Goal: Communication & Community: Connect with others

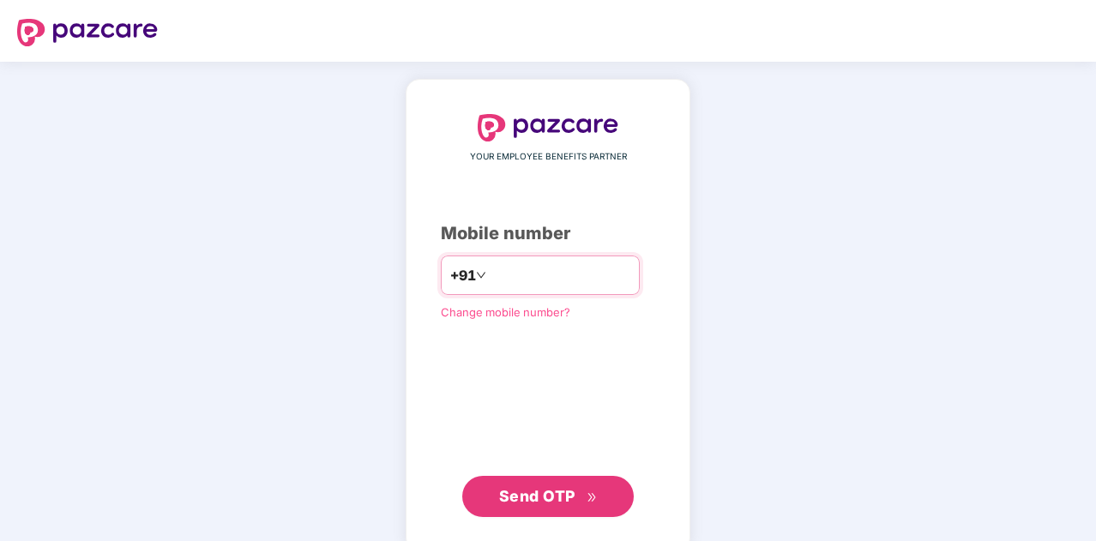
click at [515, 269] on input "number" at bounding box center [560, 274] width 141 height 27
type input "**********"
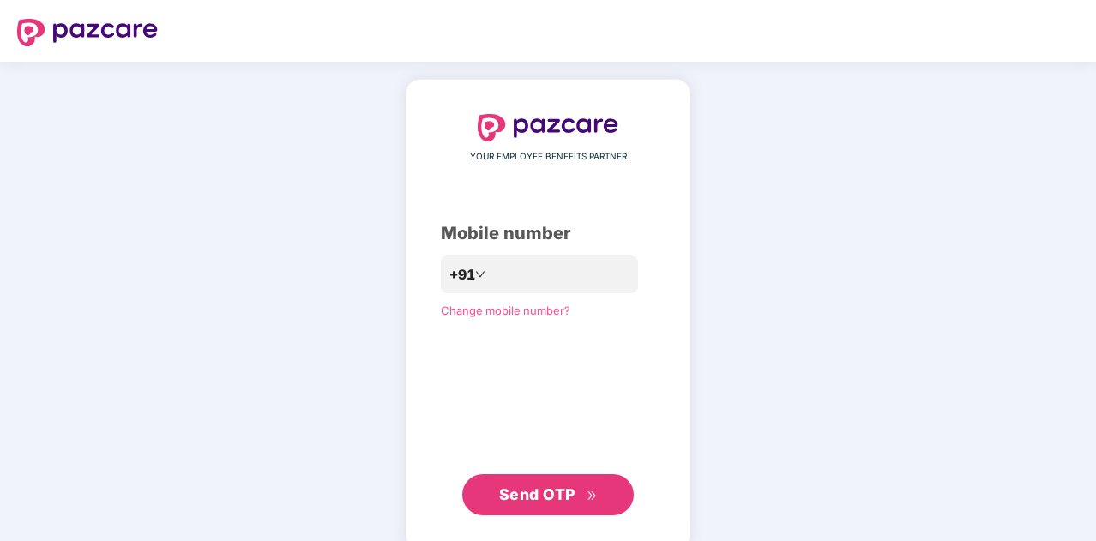
click at [540, 508] on button "Send OTP" at bounding box center [547, 494] width 171 height 41
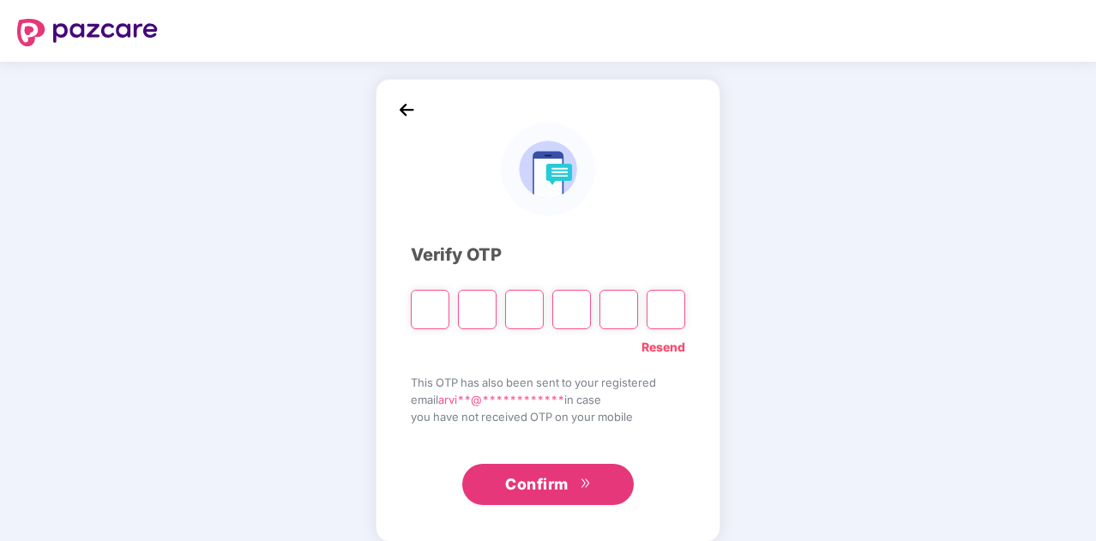
paste input "*"
type input "*"
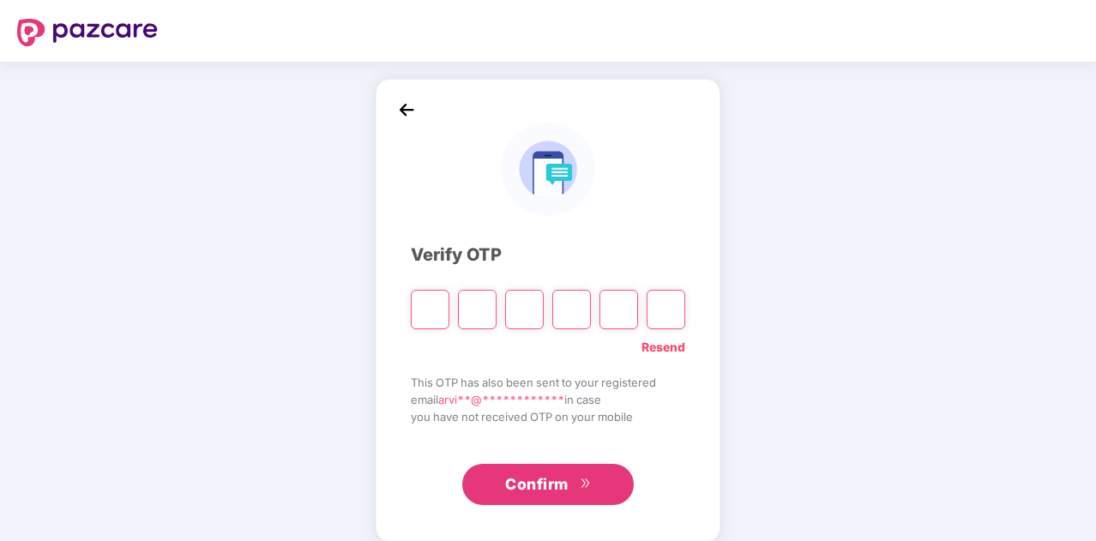
type input "*"
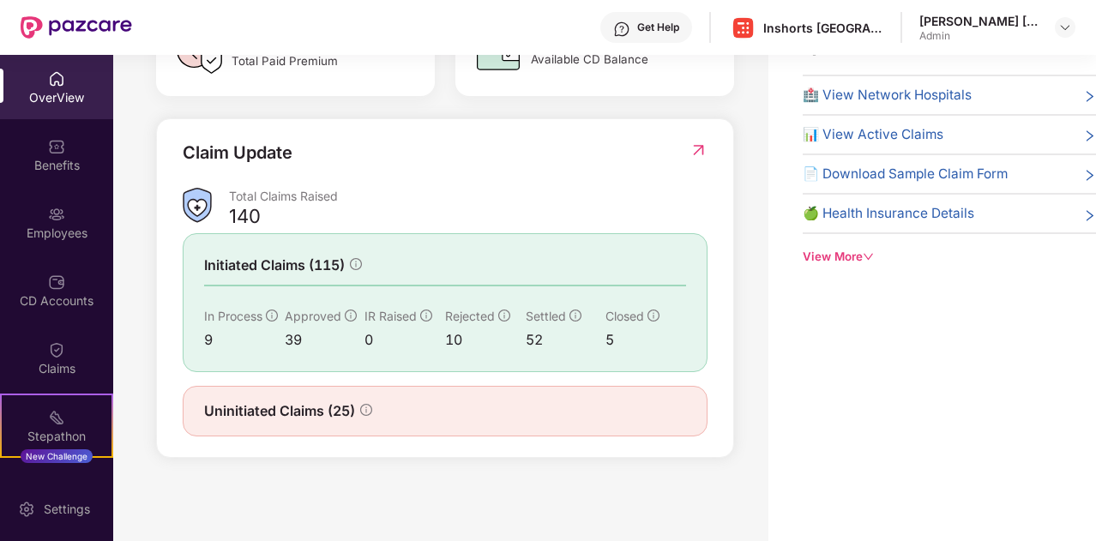
scroll to position [49, 0]
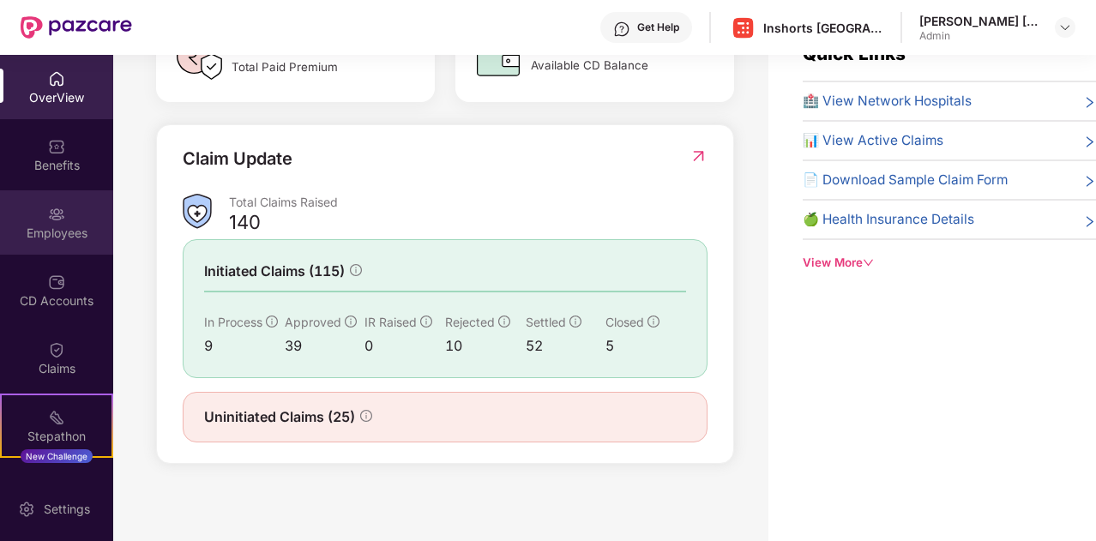
click at [61, 227] on div "Employees" at bounding box center [56, 233] width 113 height 17
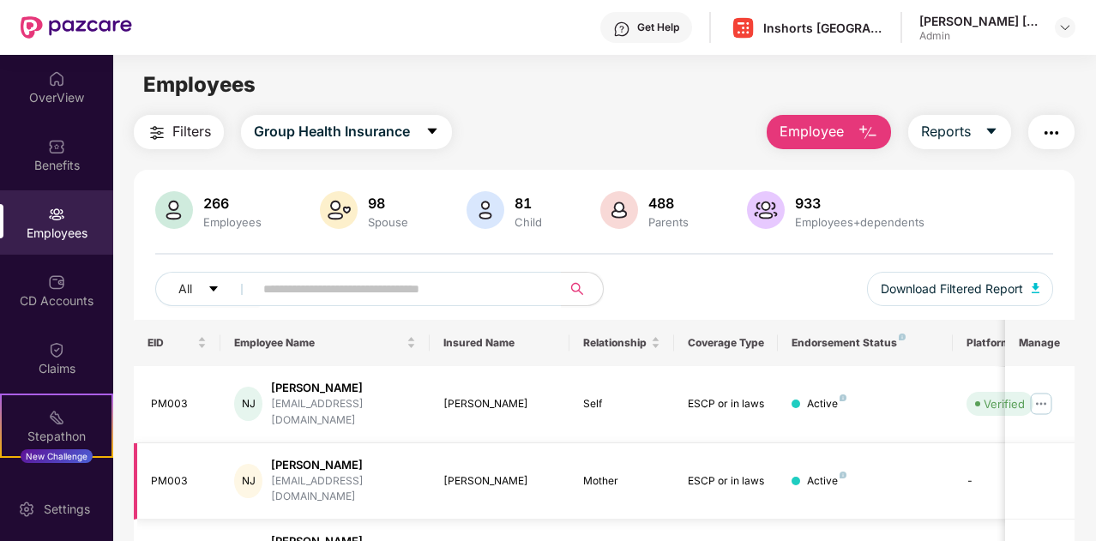
scroll to position [97, 0]
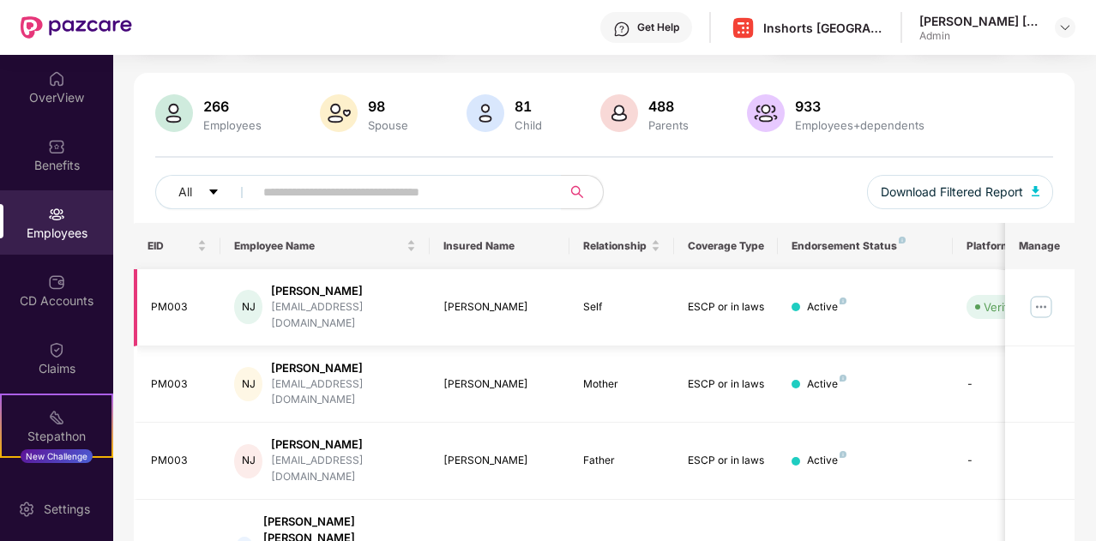
click at [1043, 297] on img at bounding box center [1040, 306] width 27 height 27
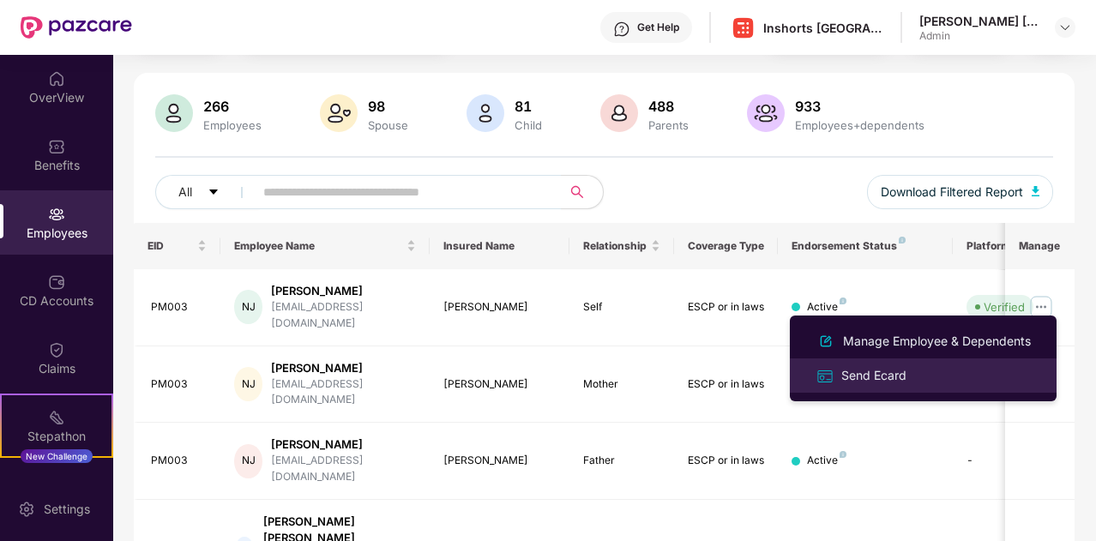
click at [876, 376] on div "Send Ecard" at bounding box center [874, 375] width 72 height 19
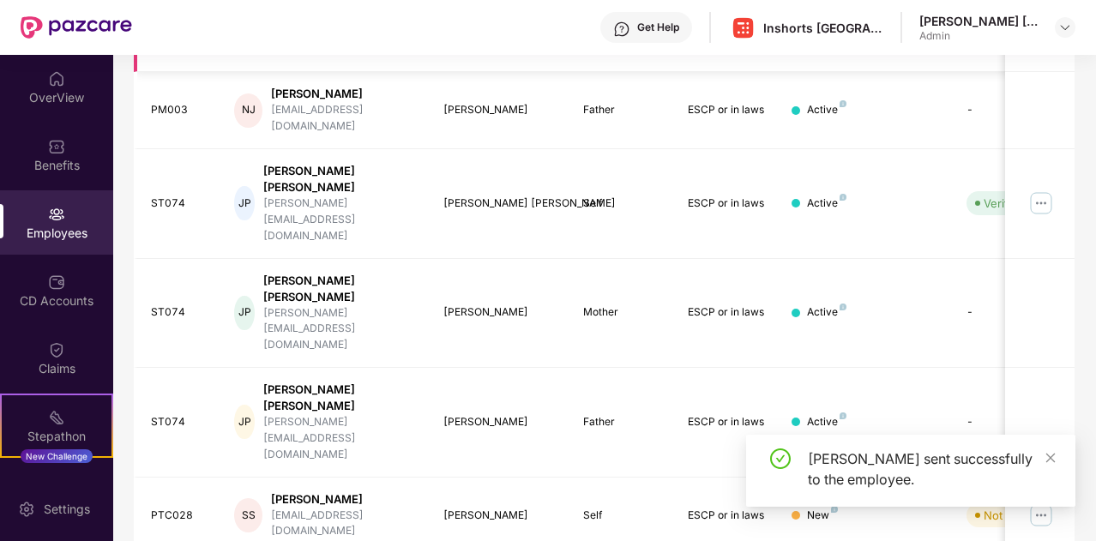
scroll to position [447, 0]
click at [1043, 190] on img at bounding box center [1040, 203] width 27 height 27
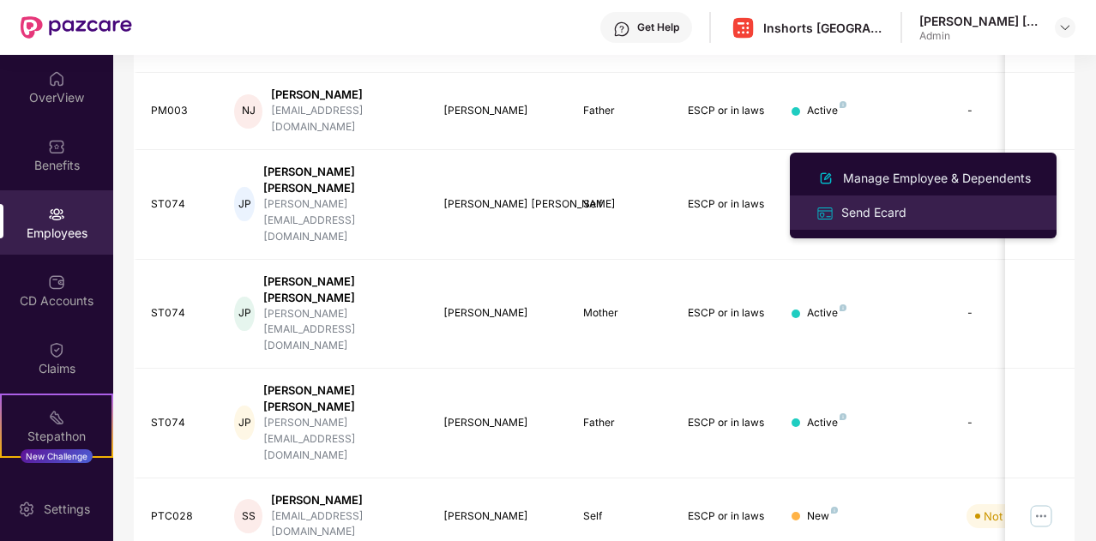
click at [892, 214] on div "Send Ecard" at bounding box center [874, 212] width 72 height 19
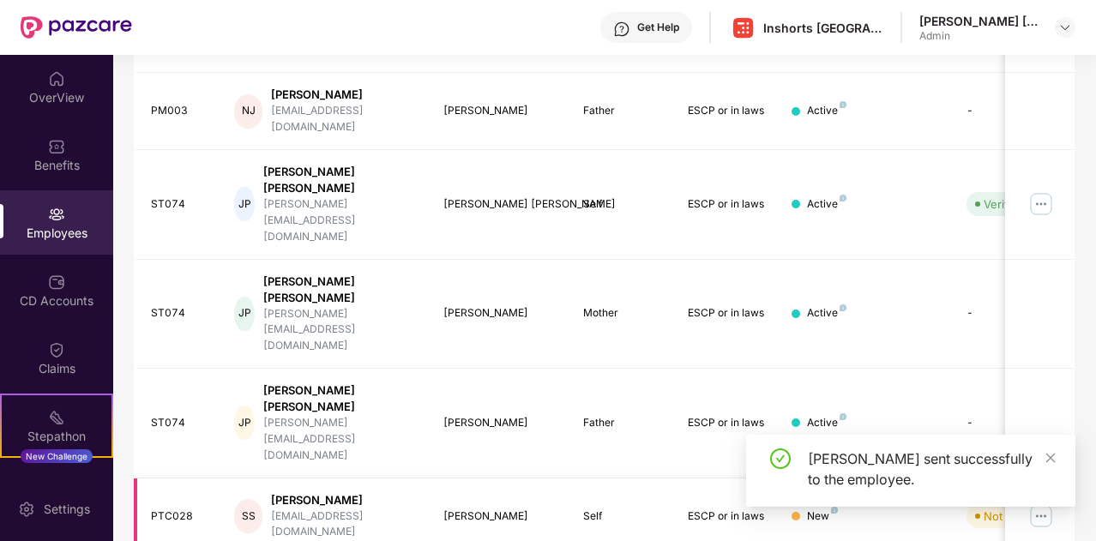
scroll to position [508, 0]
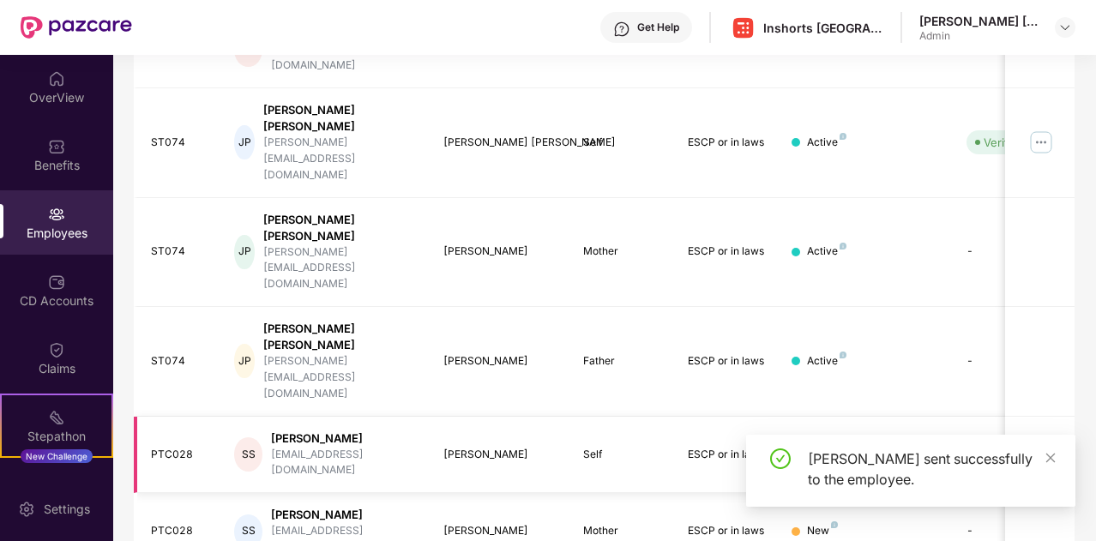
click at [1038, 441] on img at bounding box center [1040, 454] width 27 height 27
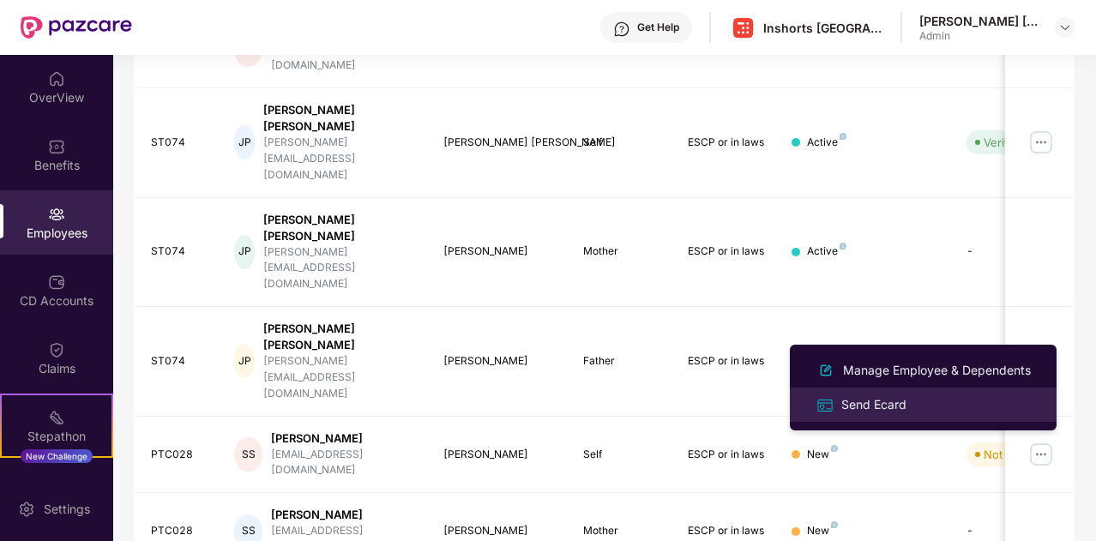
click at [862, 403] on div "Send Ecard" at bounding box center [874, 404] width 72 height 19
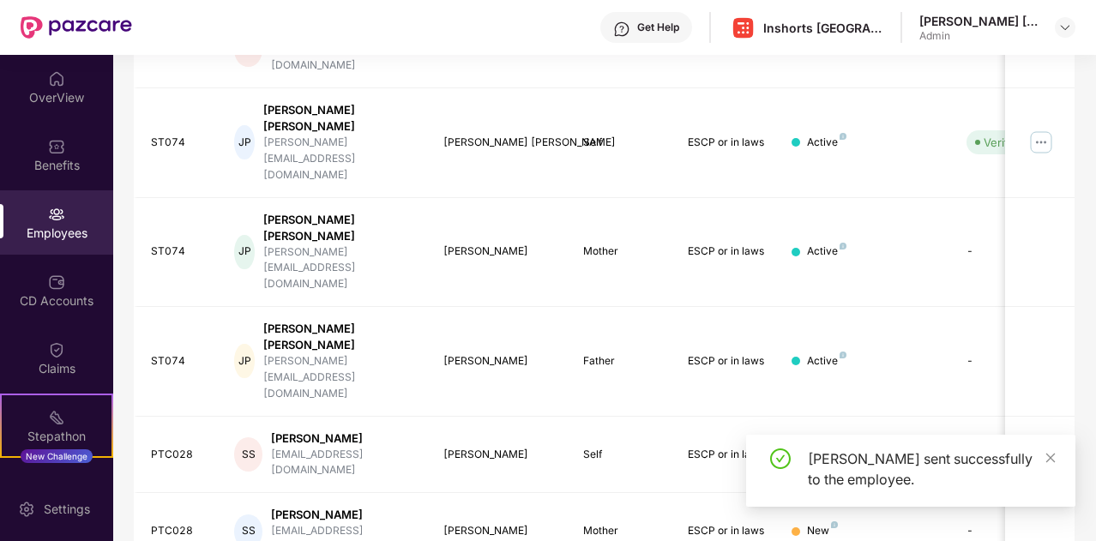
click at [1061, 512] on div "Ecard sent successfully to the employee." at bounding box center [910, 478] width 329 height 86
click at [1049, 462] on icon "close" at bounding box center [1050, 458] width 12 height 12
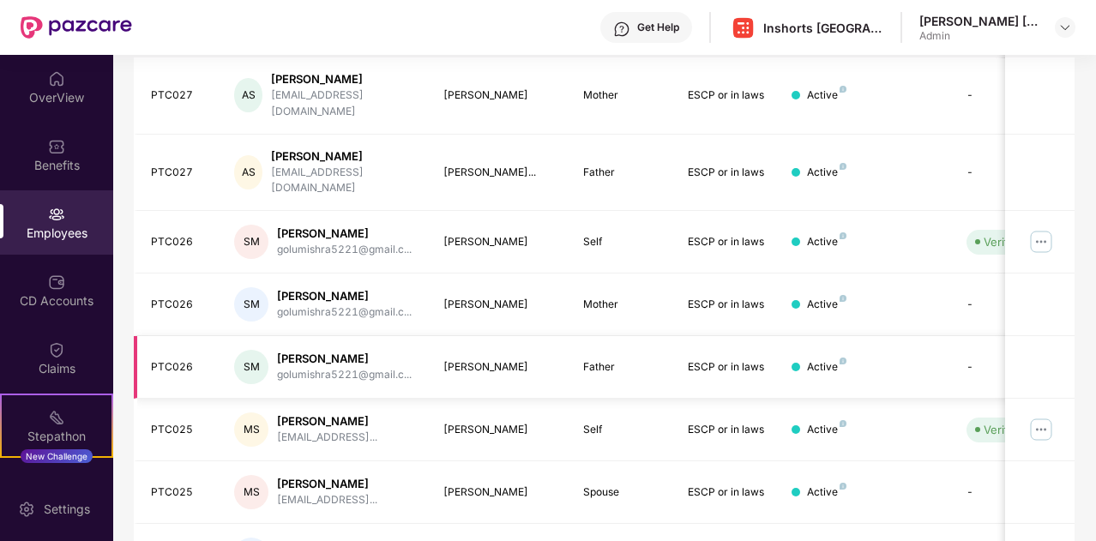
scroll to position [352, 0]
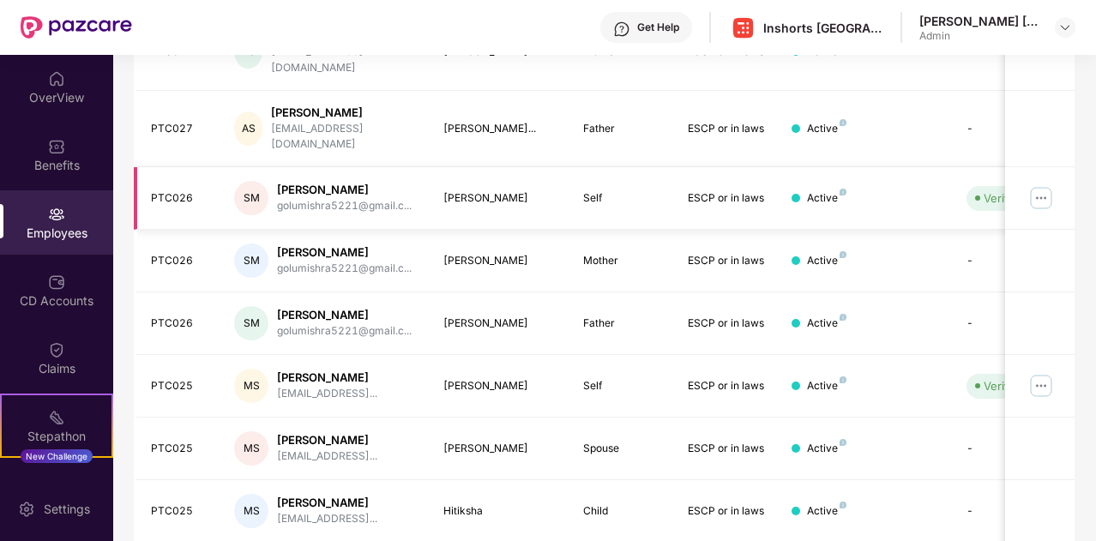
click at [1043, 184] on img at bounding box center [1040, 197] width 27 height 27
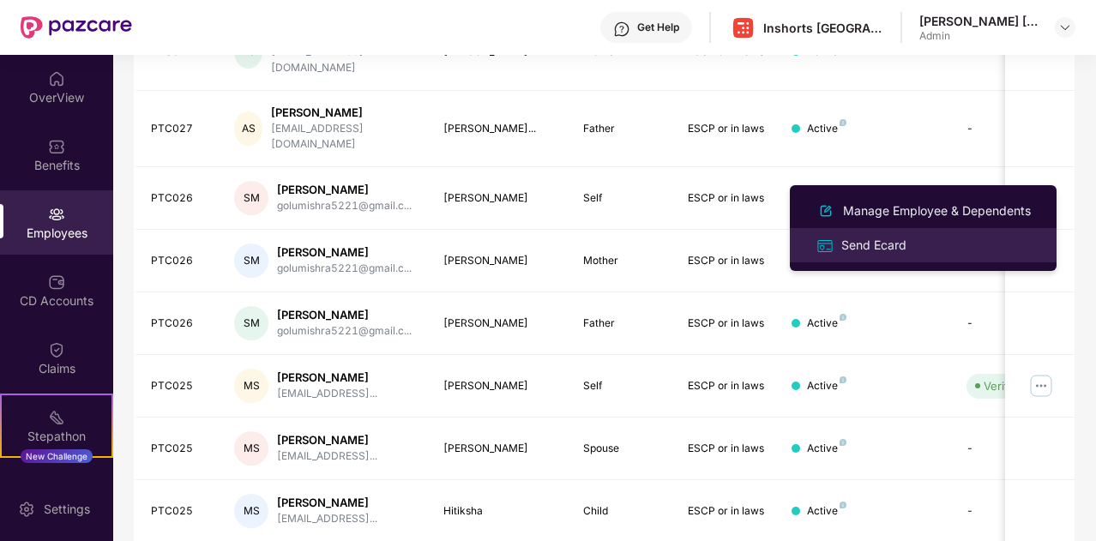
click at [874, 246] on div "Send Ecard" at bounding box center [874, 245] width 72 height 19
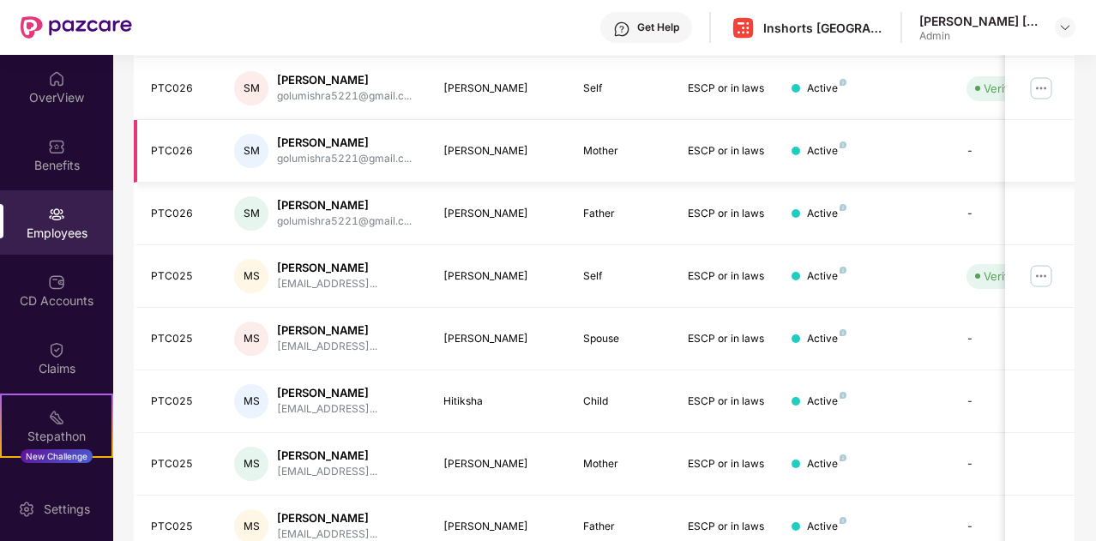
scroll to position [463, 0]
click at [1046, 261] on img at bounding box center [1040, 274] width 27 height 27
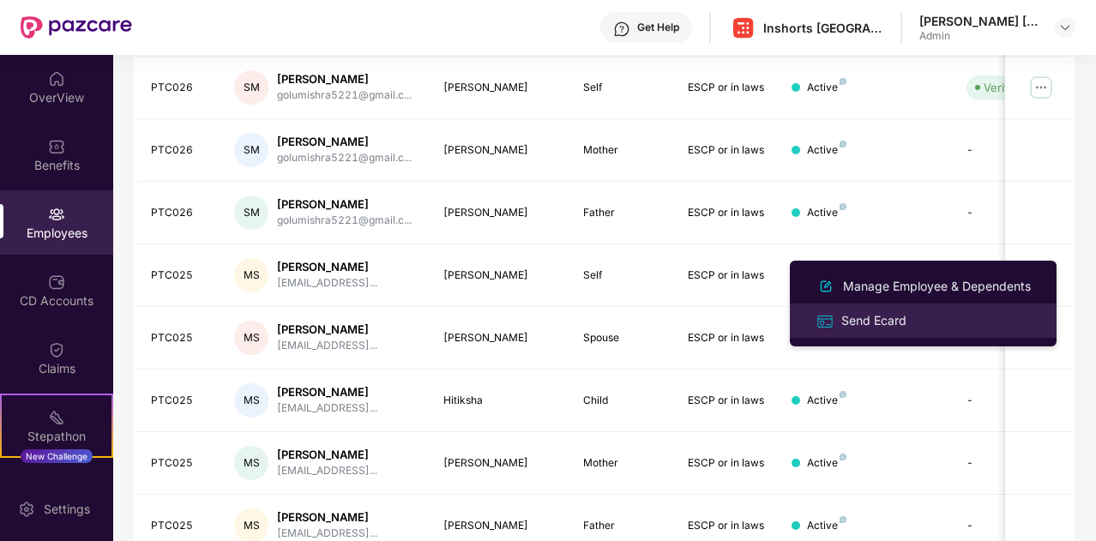
click at [862, 322] on div "Send Ecard" at bounding box center [874, 320] width 72 height 19
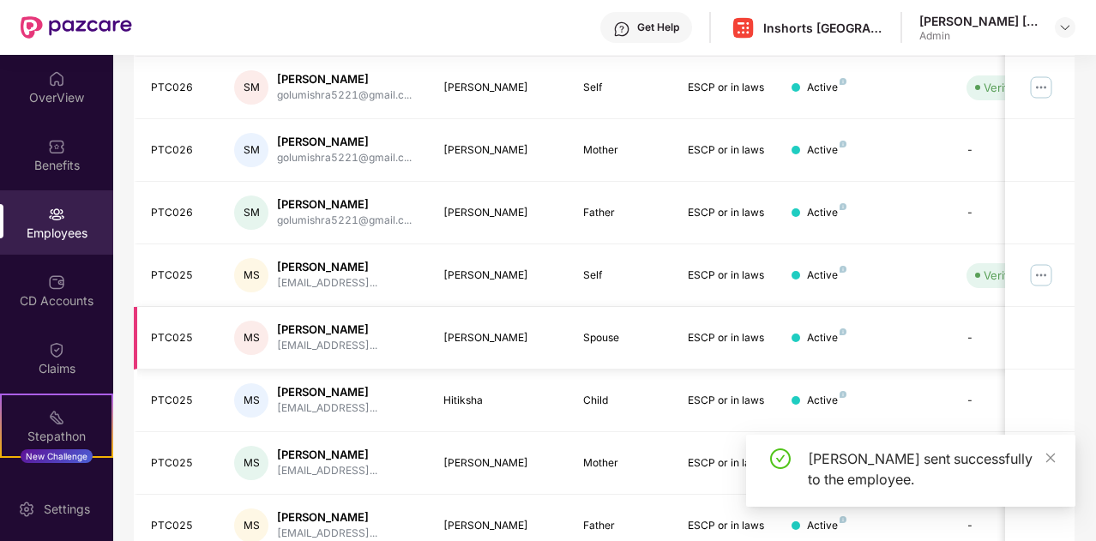
scroll to position [508, 0]
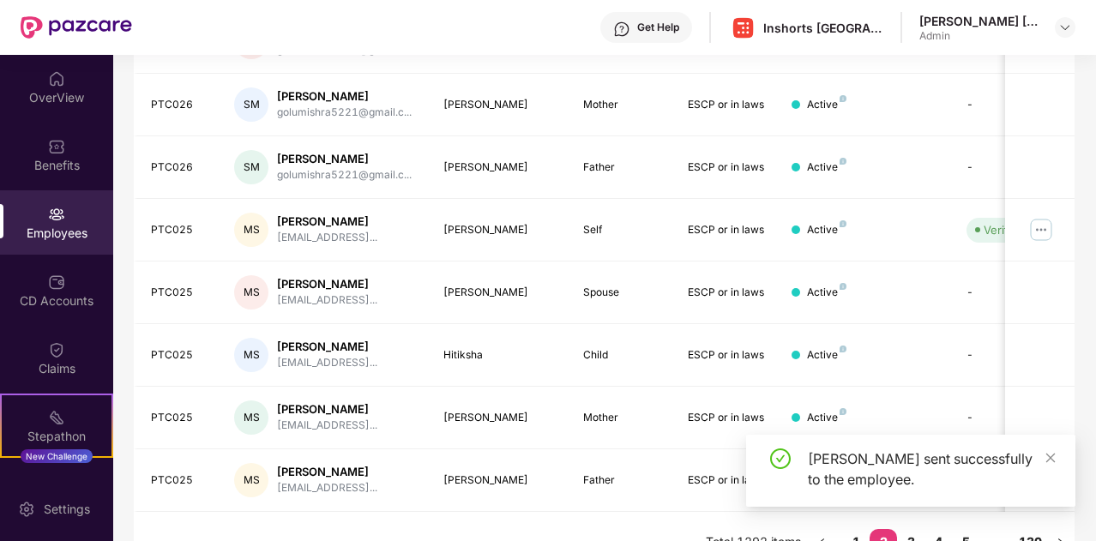
click at [1056, 458] on div "Ecard sent successfully to the employee." at bounding box center [910, 471] width 329 height 72
click at [1055, 460] on icon "close" at bounding box center [1050, 458] width 12 height 12
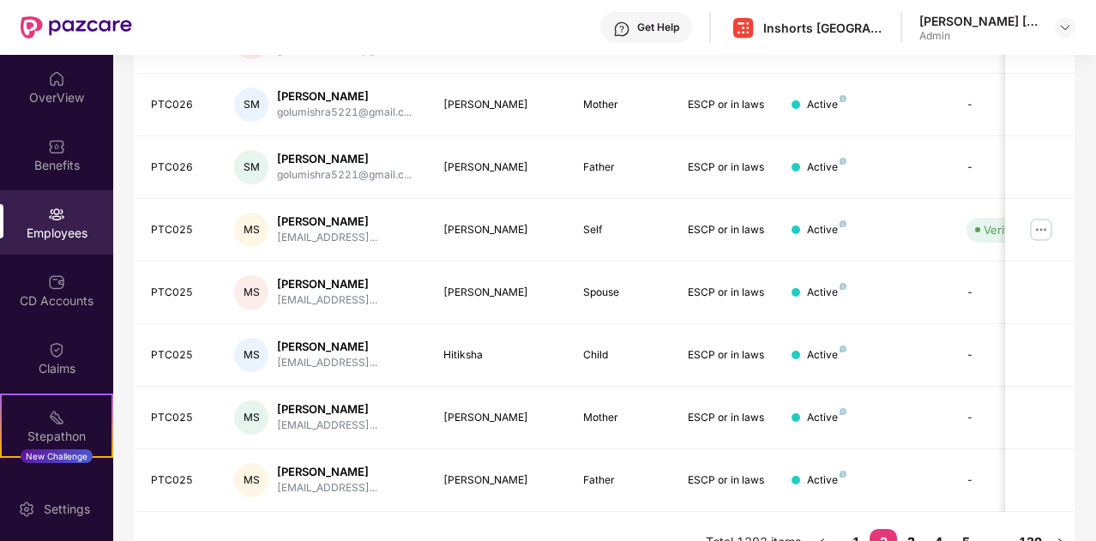
click at [913, 529] on link "3" at bounding box center [910, 542] width 27 height 26
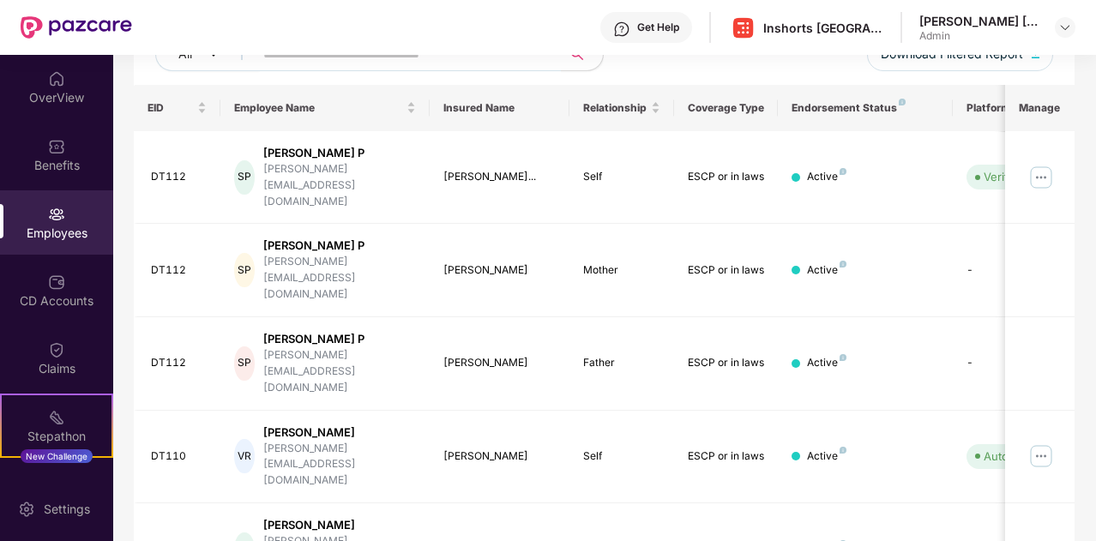
scroll to position [234, 0]
click at [1043, 165] on img at bounding box center [1040, 178] width 27 height 27
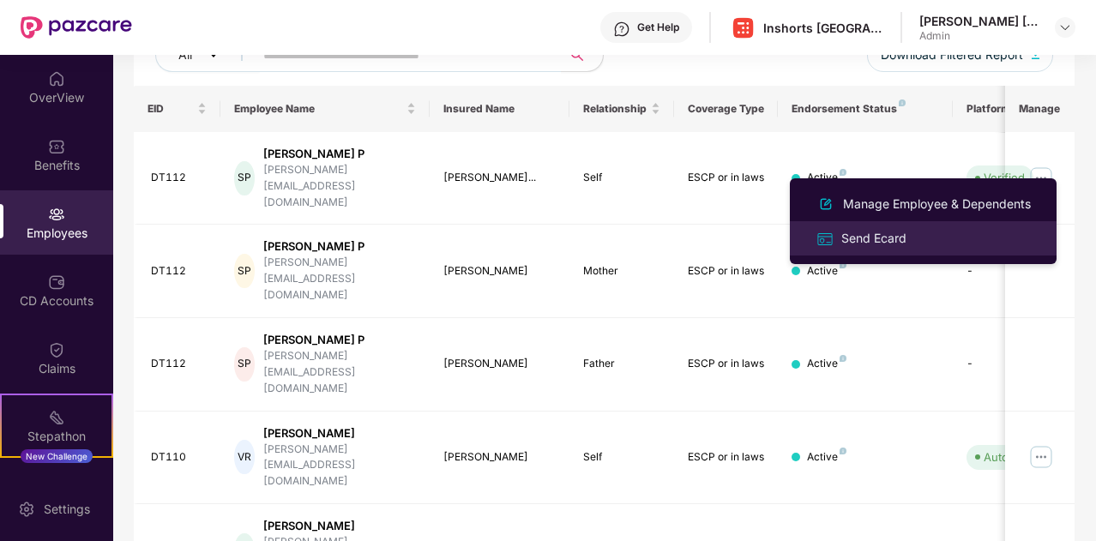
click at [880, 237] on div "Send Ecard" at bounding box center [874, 238] width 72 height 19
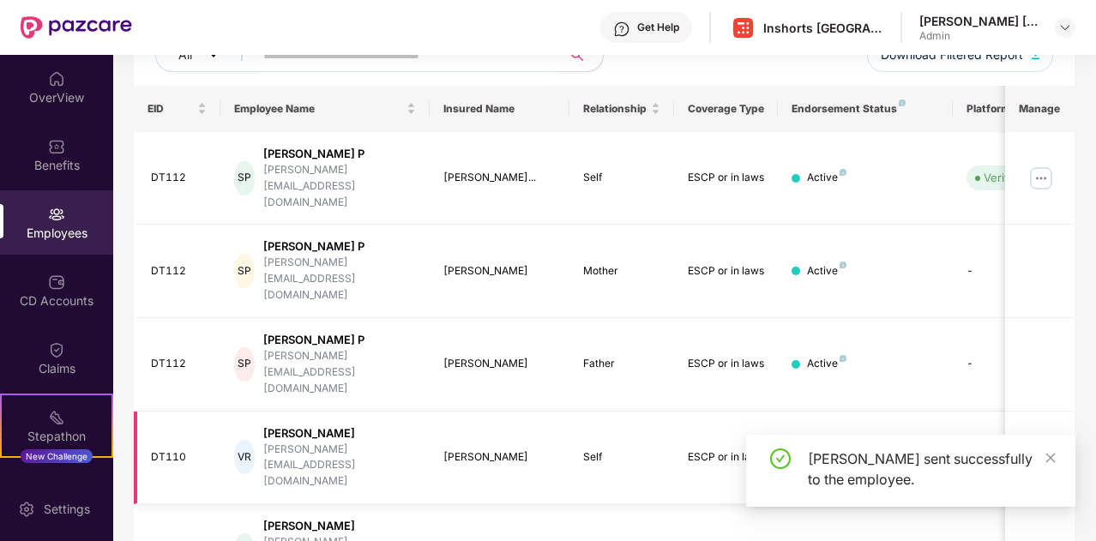
click at [1047, 443] on img at bounding box center [1040, 456] width 27 height 27
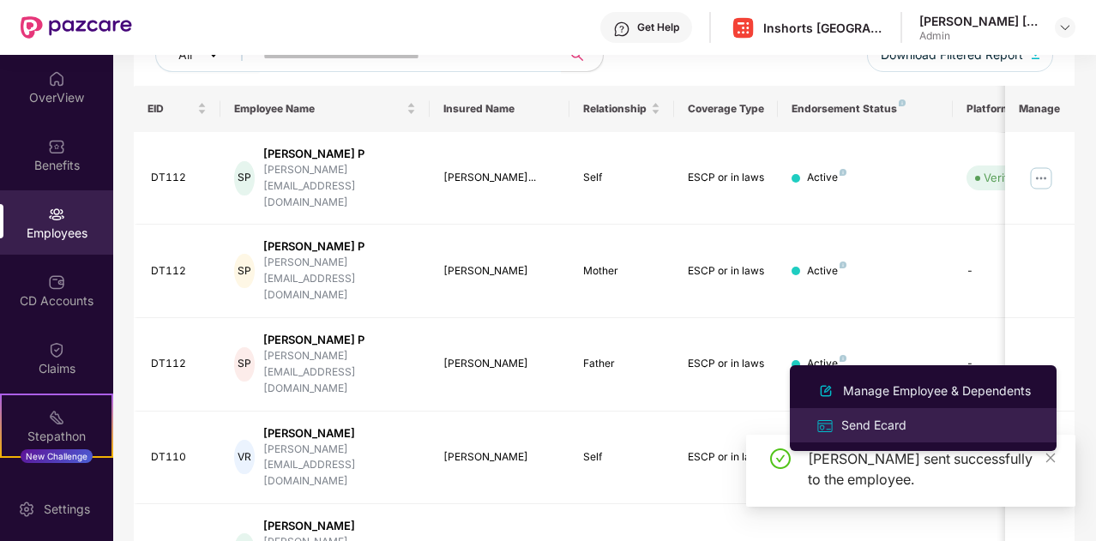
click at [882, 428] on div "Send Ecard" at bounding box center [874, 425] width 72 height 19
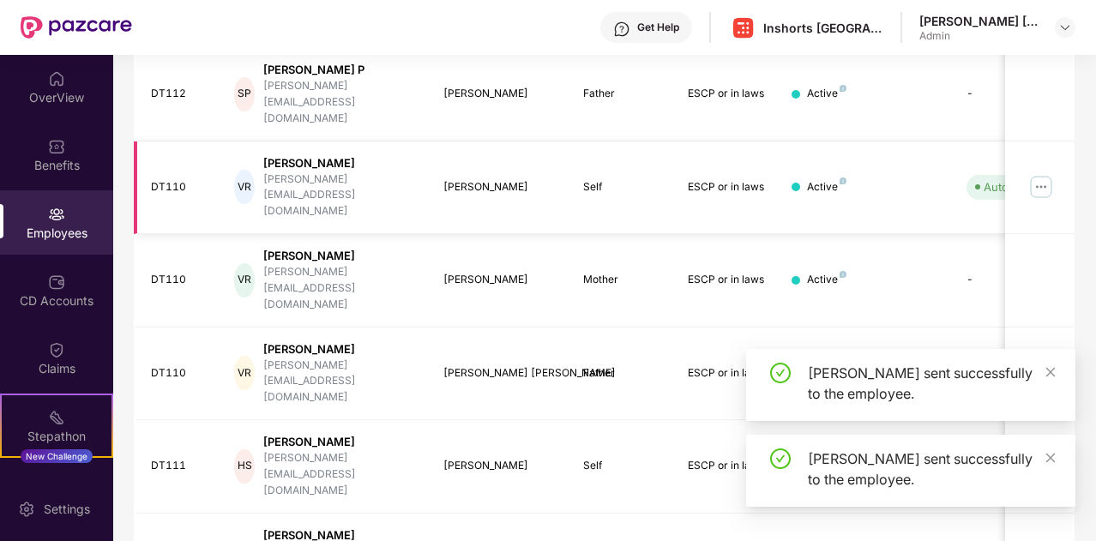
scroll to position [508, 0]
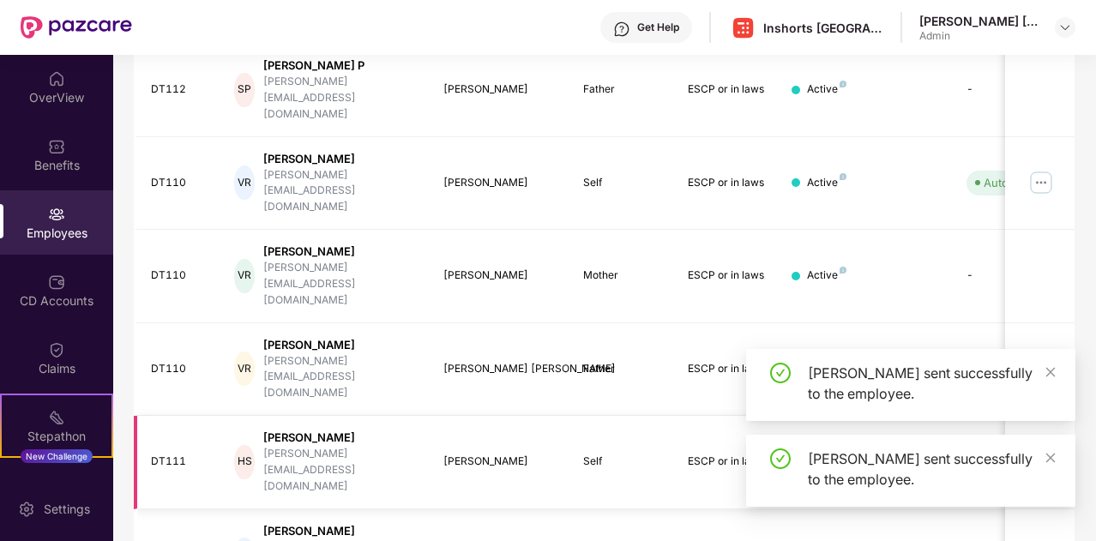
click at [1044, 448] on img at bounding box center [1040, 461] width 27 height 27
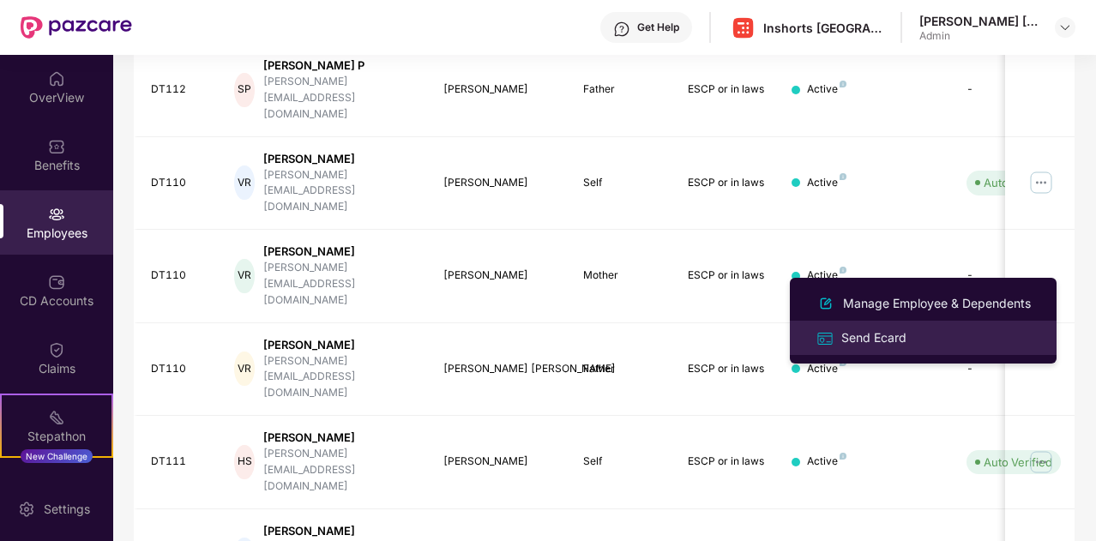
click at [869, 340] on div "Send Ecard" at bounding box center [874, 337] width 72 height 19
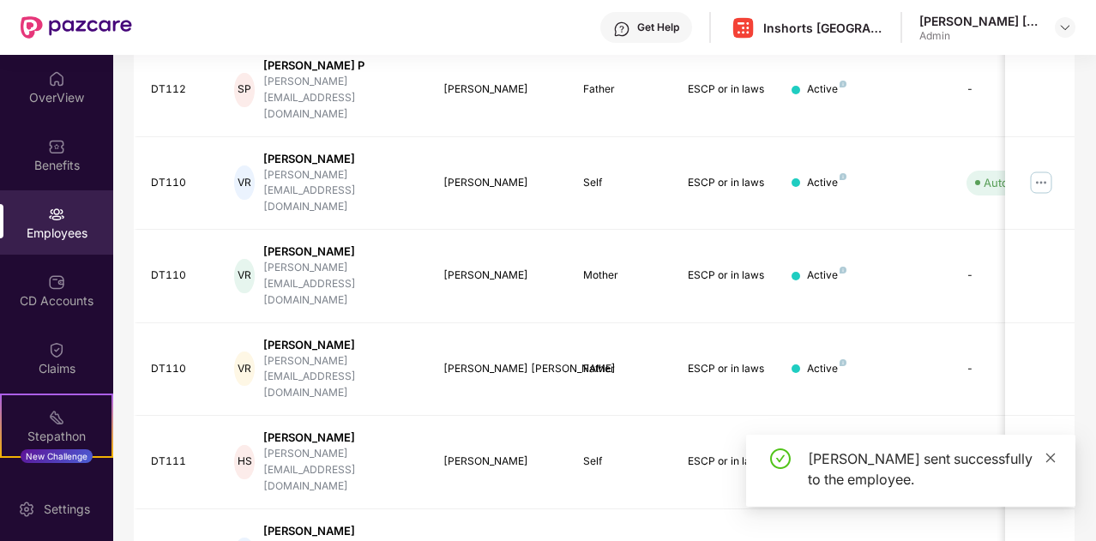
click at [1053, 459] on icon "close" at bounding box center [1050, 458] width 12 height 12
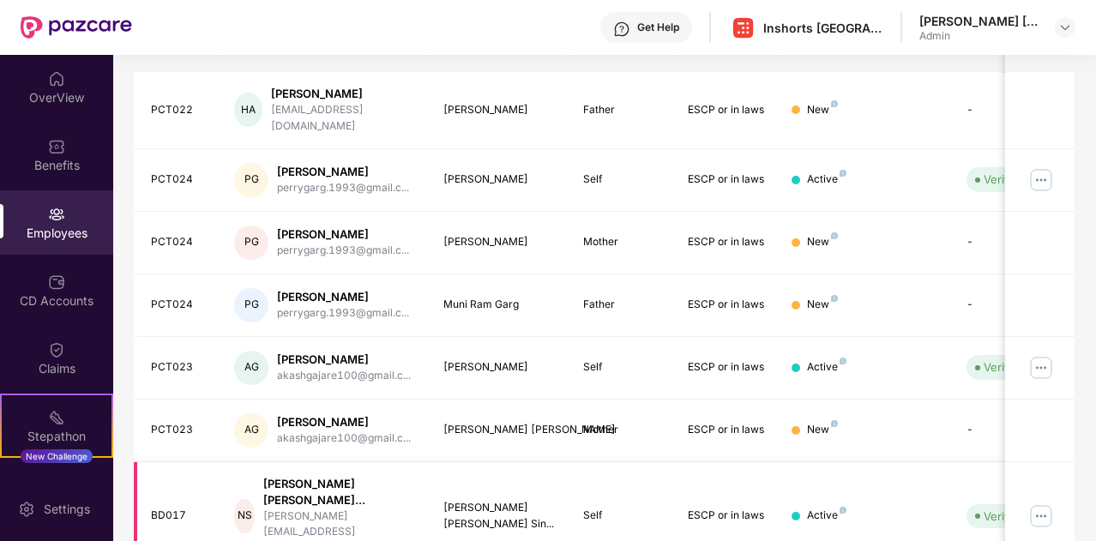
scroll to position [310, 0]
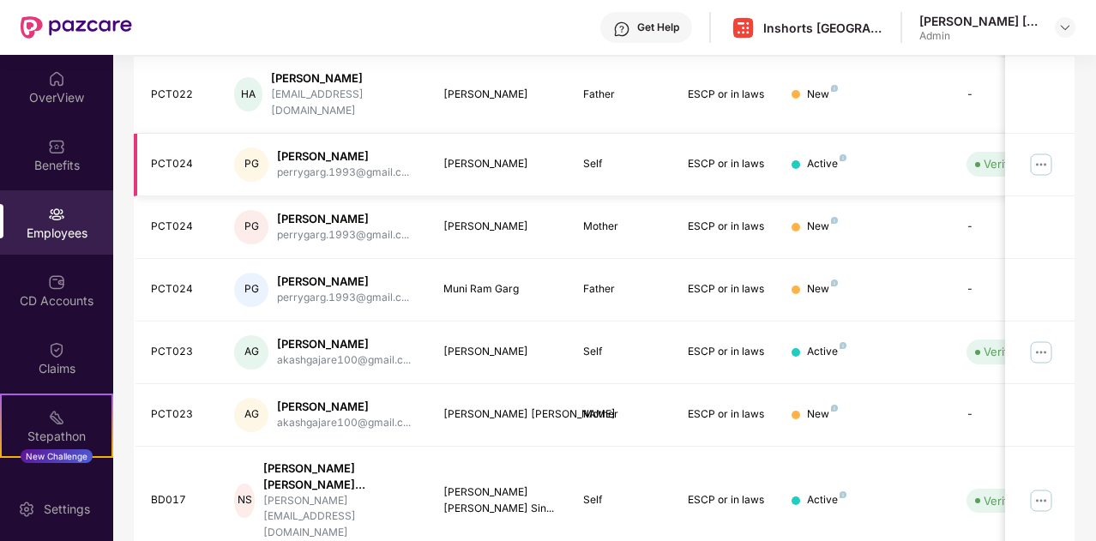
click at [1040, 151] on img at bounding box center [1040, 164] width 27 height 27
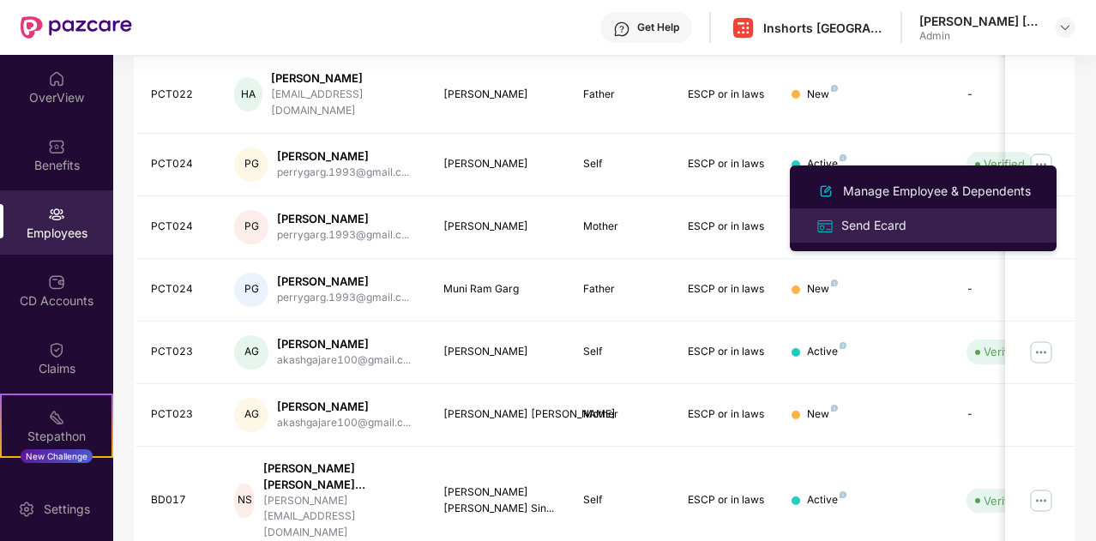
click at [884, 222] on div "Send Ecard" at bounding box center [874, 225] width 72 height 19
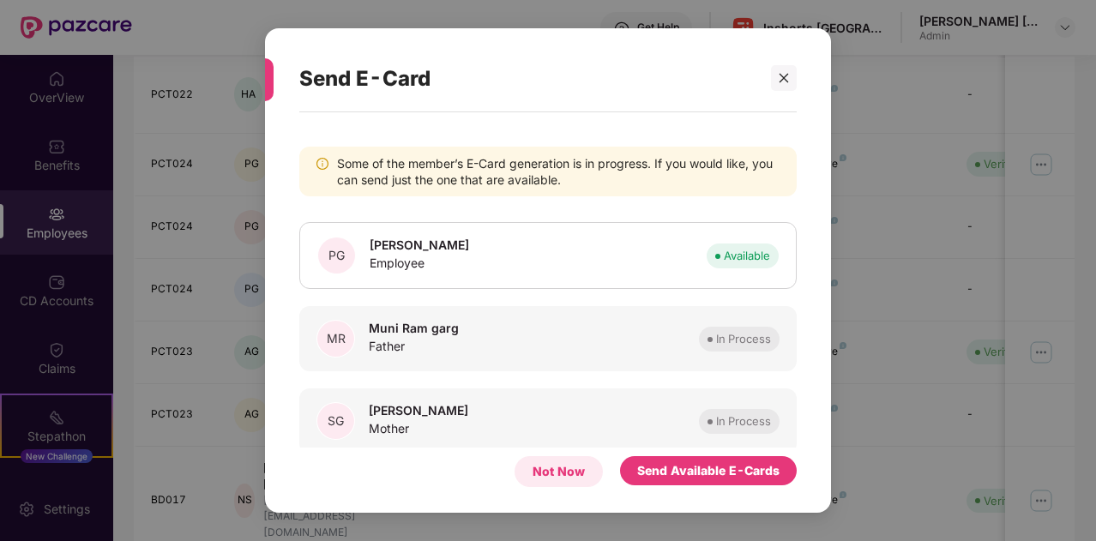
click at [544, 474] on div "Not Now" at bounding box center [558, 471] width 52 height 19
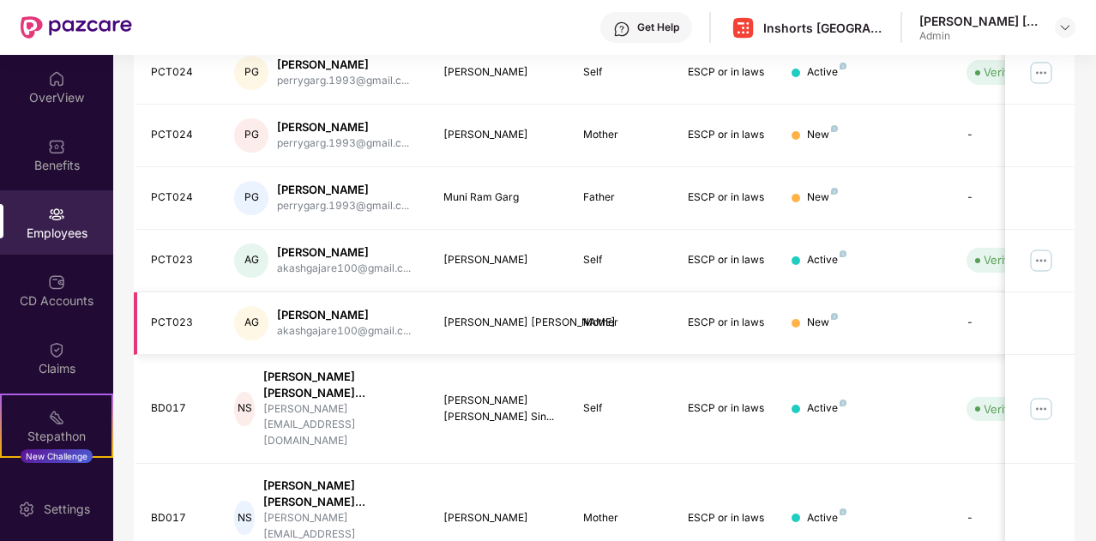
scroll to position [508, 0]
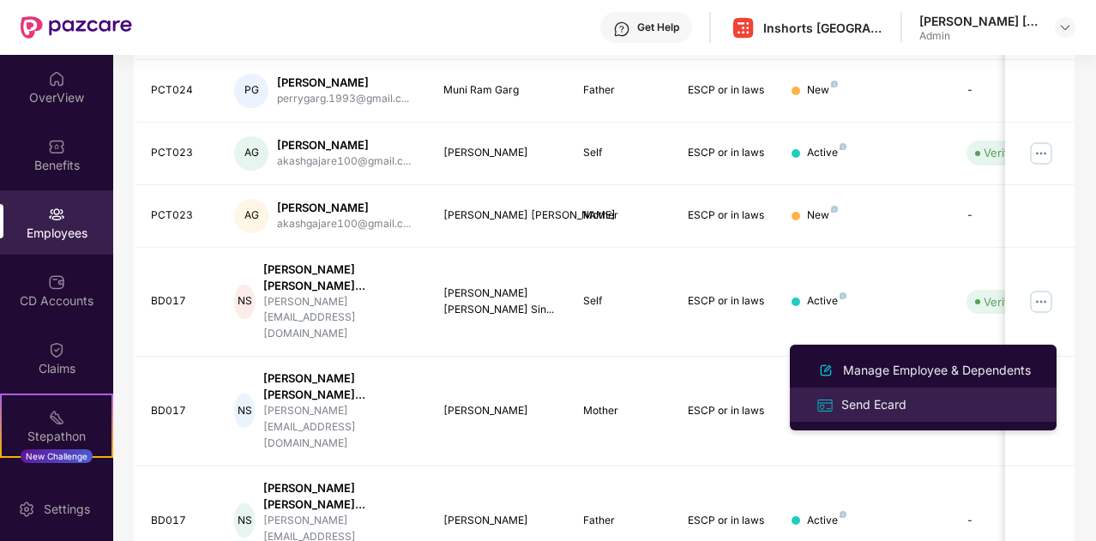
click at [872, 407] on div "Send Ecard" at bounding box center [874, 404] width 72 height 19
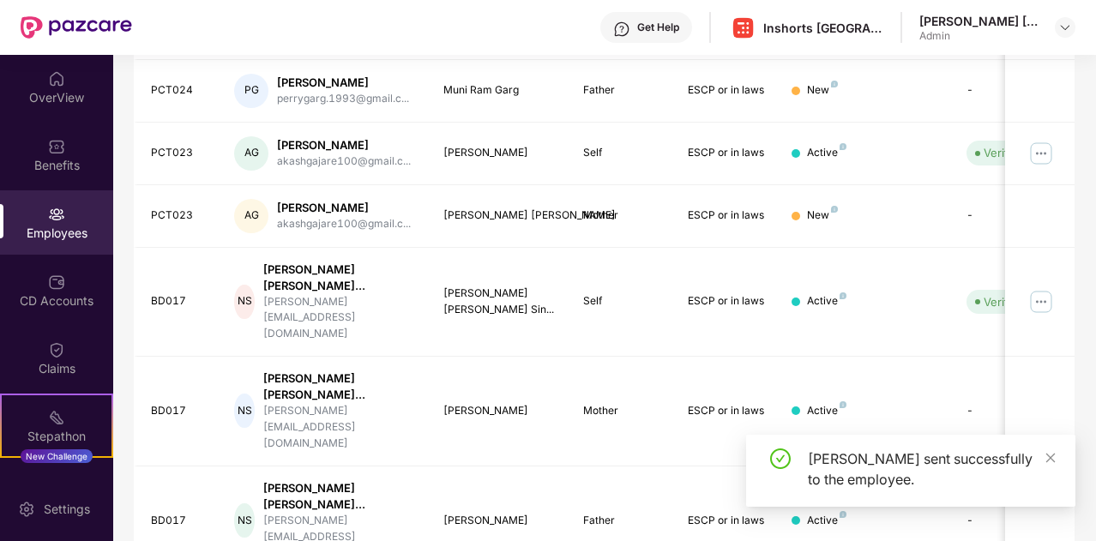
click at [940, 516] on div "Ecard sent successfully to the employee." at bounding box center [910, 478] width 329 height 86
click at [941, 512] on div "Ecard sent successfully to the employee." at bounding box center [910, 478] width 329 height 86
click at [1046, 457] on icon "close" at bounding box center [1050, 458] width 12 height 12
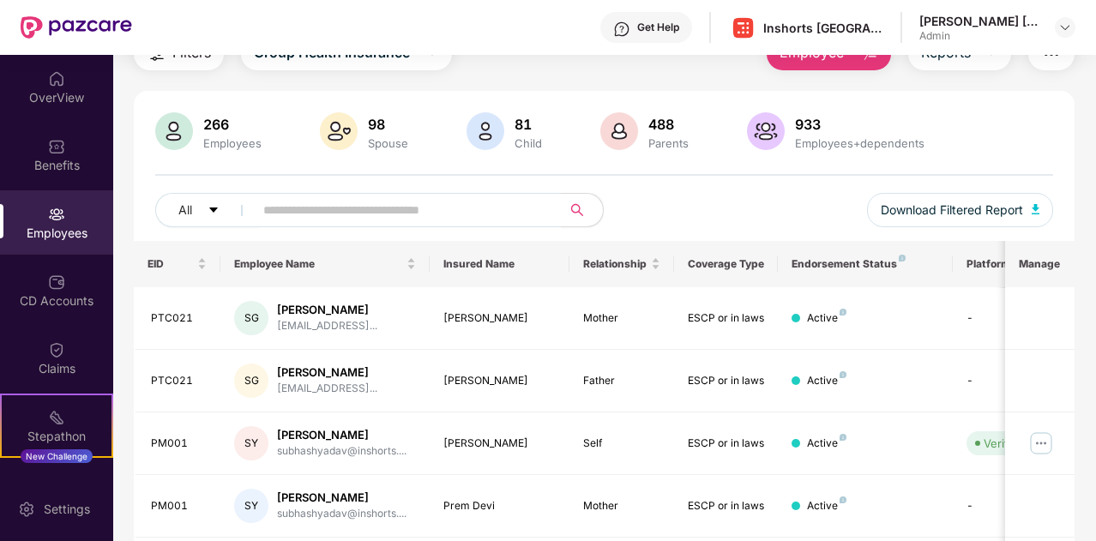
scroll to position [0, 0]
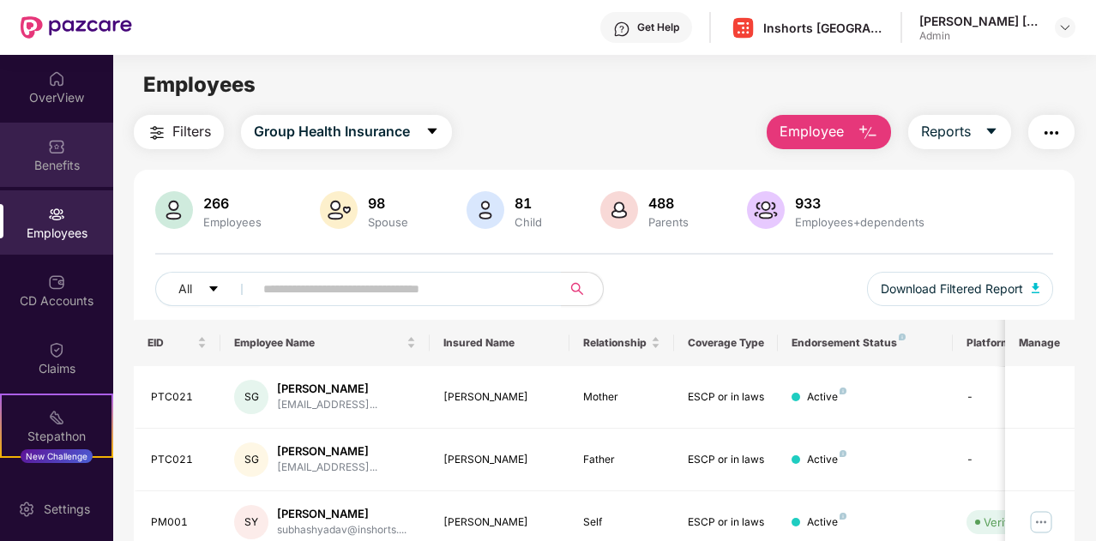
click at [49, 165] on div "Benefits" at bounding box center [56, 165] width 113 height 17
